Goal: Use online tool/utility: Utilize a website feature to perform a specific function

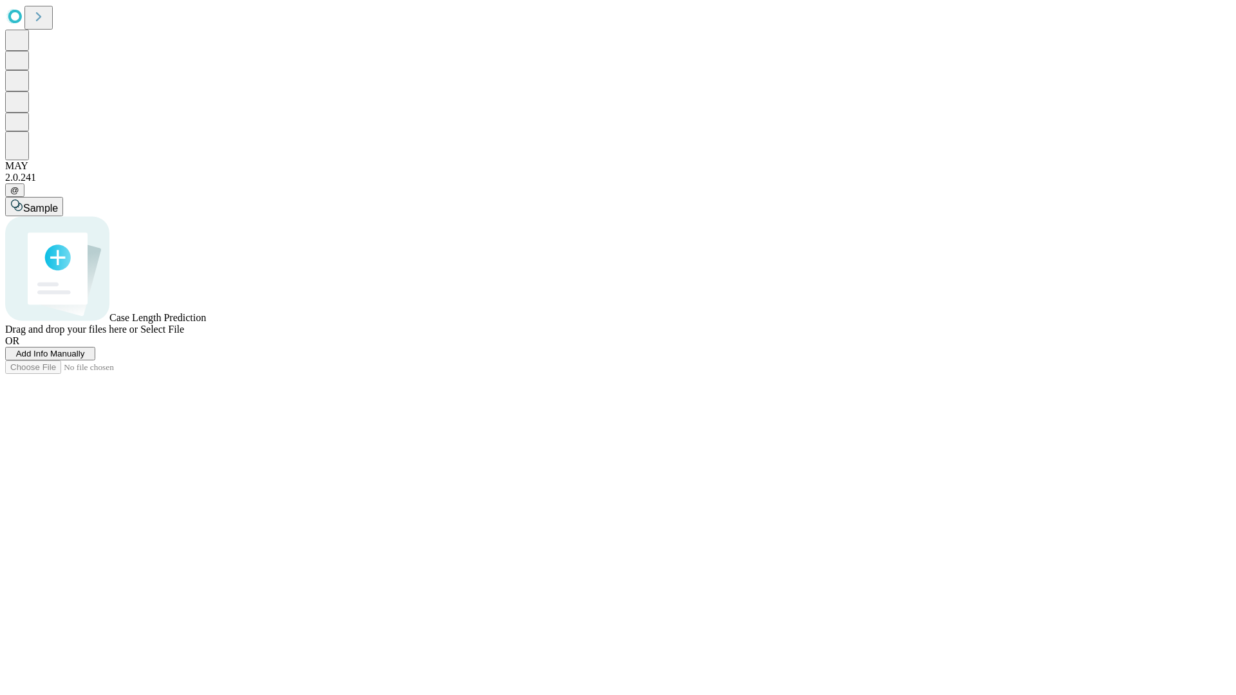
click at [184, 335] on span "Select File" at bounding box center [162, 329] width 44 height 11
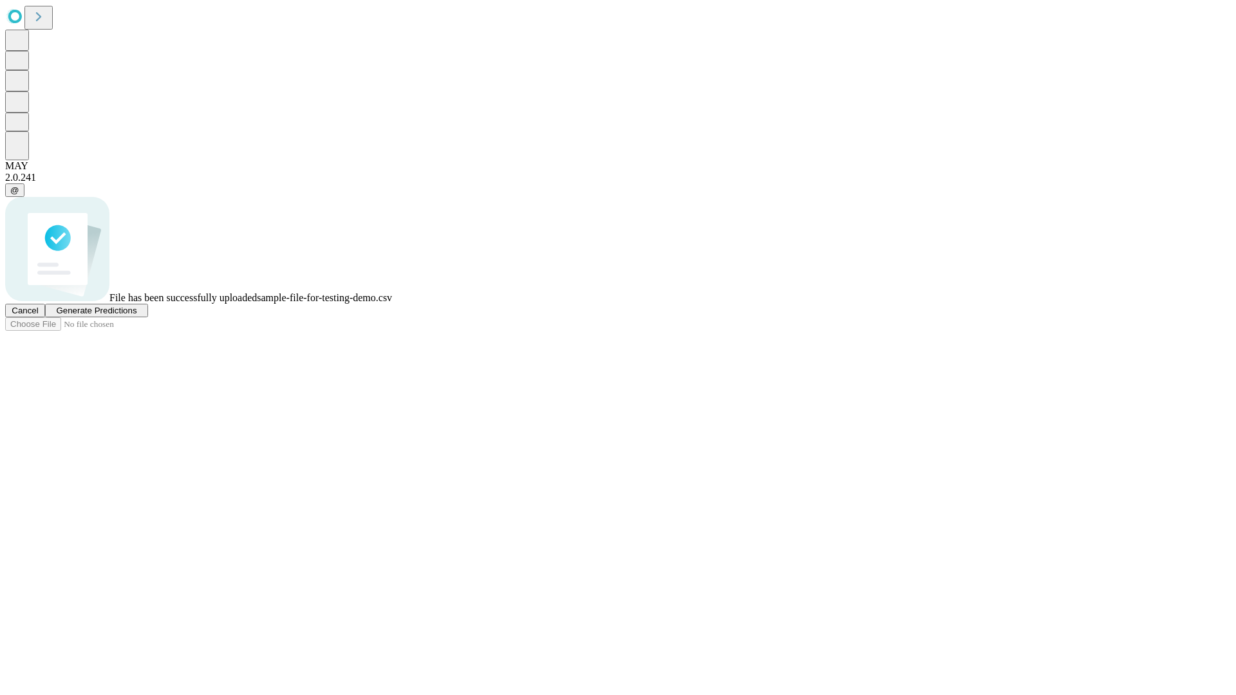
click at [137, 315] on span "Generate Predictions" at bounding box center [96, 311] width 80 height 10
